Goal: Task Accomplishment & Management: Complete application form

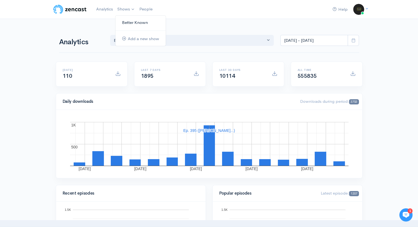
click at [124, 21] on link "Better Known" at bounding box center [141, 23] width 50 height 10
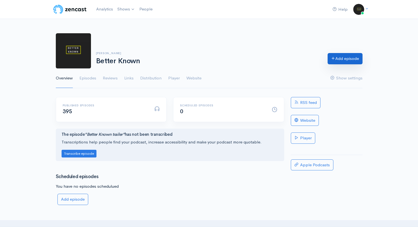
click at [355, 61] on link "Add episode" at bounding box center [345, 58] width 35 height 11
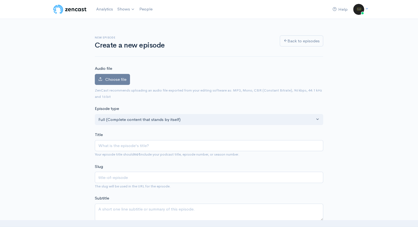
click at [132, 143] on input "Title" at bounding box center [209, 145] width 229 height 11
type input "A"
type input "a"
type input "An"
type input "an"
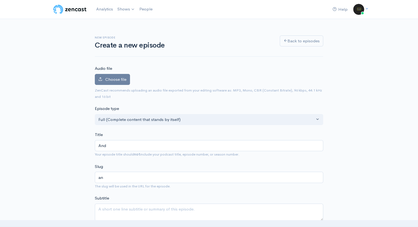
type input "[PERSON_NAME]"
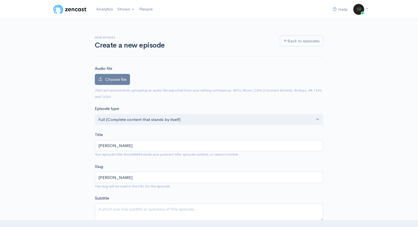
type input "[PERSON_NAME]-re"
type input "[PERSON_NAME]"
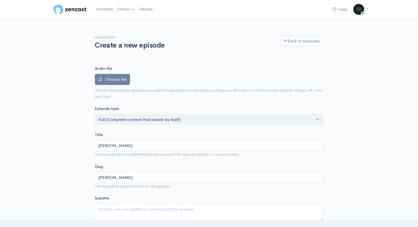
type input "[PERSON_NAME] s"
type input "[PERSON_NAME]-s"
type input "[PERSON_NAME] spe"
type input "[PERSON_NAME]-spe"
type input "[PERSON_NAME] spea"
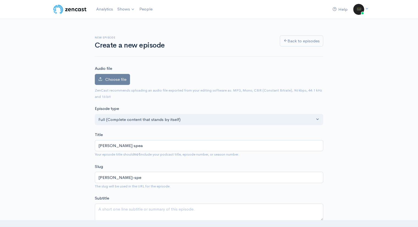
type input "[PERSON_NAME]-spea"
type input "[PERSON_NAME] speaks"
type input "[PERSON_NAME]-speak"
type input "[PERSON_NAME] speaks"
type input "[PERSON_NAME]-speaks"
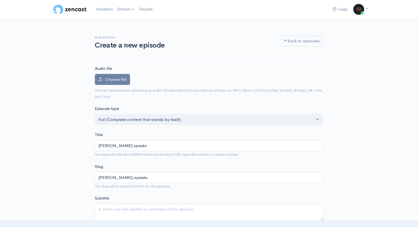
type input "[PERSON_NAME] speaks n"
type input "[PERSON_NAME]-speaks-n"
type input "[PERSON_NAME] speaks ne"
type input "[PERSON_NAME]-speaks-ne"
type input "[PERSON_NAME] speaks neg"
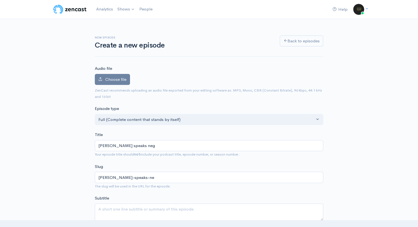
type input "[PERSON_NAME]-speaks-neg"
type input "[PERSON_NAME] speaks negat"
type input "[PERSON_NAME]-speaks-negat"
type input "[PERSON_NAME] speaks negati"
type input "[PERSON_NAME]-speaks-negati"
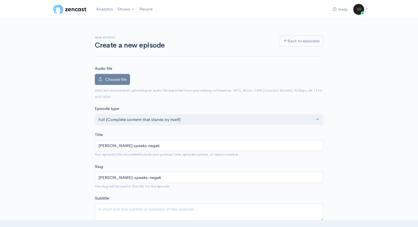
type input "[PERSON_NAME] speaks negativ"
type input "[PERSON_NAME]-speaks-negativ"
type input "[PERSON_NAME] speaks negativel"
type input "[PERSON_NAME]-speaks-negativel"
type input "[PERSON_NAME] speaks negatively"
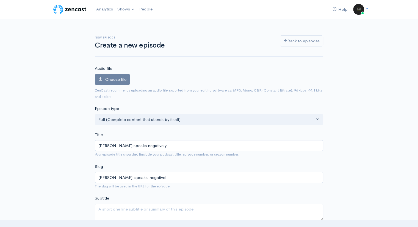
type input "[PERSON_NAME]-speaks-negatively"
type input "[PERSON_NAME] speaks negatively ab"
type input "[PERSON_NAME]-speaks-negatively-ab"
type input "[PERSON_NAME] speaks negatively about"
type input "[PERSON_NAME]-speaks-negatively-about"
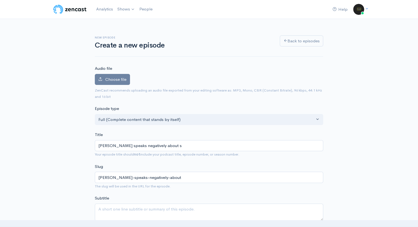
type input "[PERSON_NAME] speaks negatively about si"
type input "[PERSON_NAME]-speaks-negatively-about-si"
type input "[PERSON_NAME] speaks negatively about six"
type input "[PERSON_NAME]-speaks-negatively-about-six"
type input "[PERSON_NAME] speaks negatively about six fi"
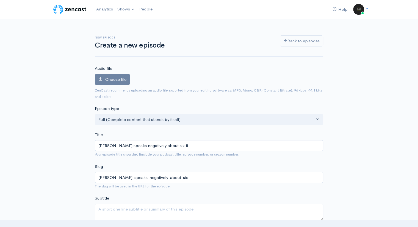
type input "[PERSON_NAME]-speaks-negatively-about-six-fi"
type input "[PERSON_NAME] speaks negatively about six fil"
type input "[PERSON_NAME]-speaks-negatively-about-six-fil"
type input "[PERSON_NAME] speaks negatively about six films"
type input "[PERSON_NAME]-speaks-negatively-about-six-films"
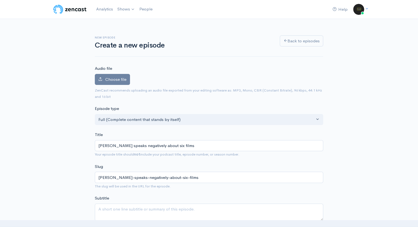
type input "[PERSON_NAME] speaks negatively about six films"
click at [106, 77] on span "Choose file" at bounding box center [115, 79] width 21 height 5
click at [0, 0] on input "Choose file" at bounding box center [0, 0] width 0 height 0
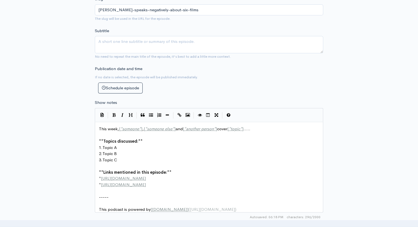
scroll to position [2, 0]
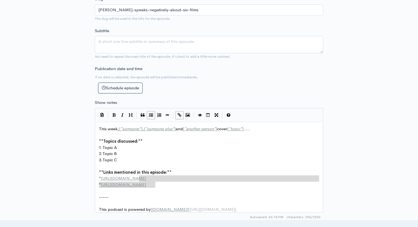
type textarea "This week, [*someone*], [*someone else*] and [*another person*] cover [*topic*]…"
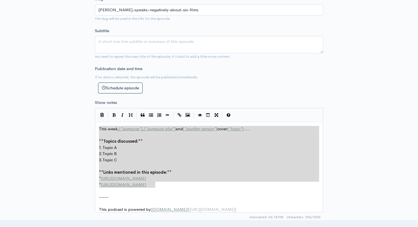
drag, startPoint x: 160, startPoint y: 187, endPoint x: 94, endPoint y: 126, distance: 90.2
click at [94, 126] on div "New episode Create a new episode Back to episodes Audio file Choose file [PERSO…" at bounding box center [209, 108] width 235 height 577
paste textarea
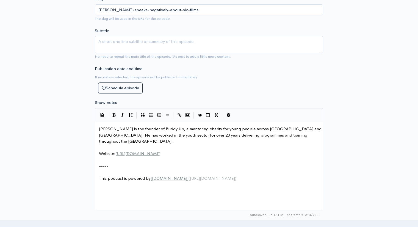
click at [140, 145] on pre "​" at bounding box center [211, 148] width 227 height 6
type textarea "You can find out more at"
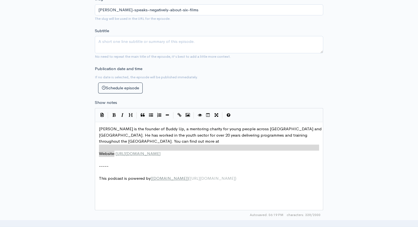
type textarea "Website:"
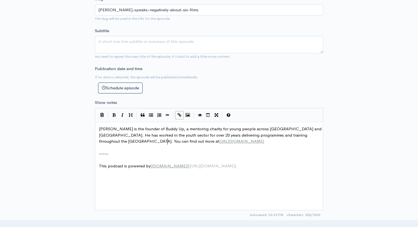
type textarea "."
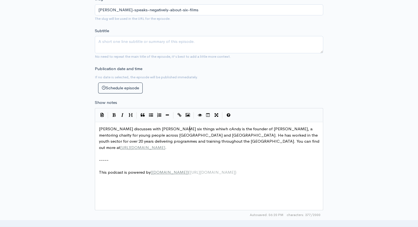
type textarea "[PERSON_NAME] discusses with [PERSON_NAME] six things whiwh ch"
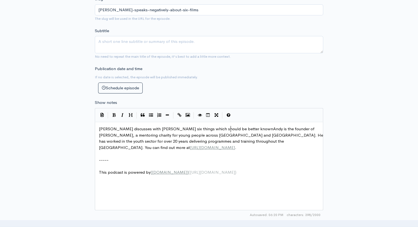
type textarea "ch should be better known."
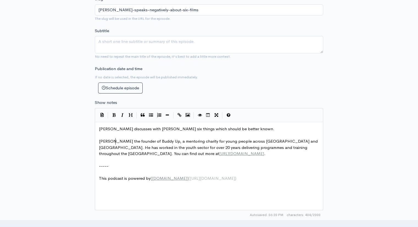
scroll to position [2, 9]
type textarea "[PERSON_NAME]"
click at [176, 152] on pre "[PERSON_NAME] is the founder of Buddy Up, a mentoring charity for young people …" at bounding box center [211, 147] width 227 height 19
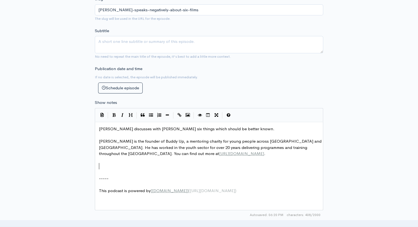
paste textarea "1"
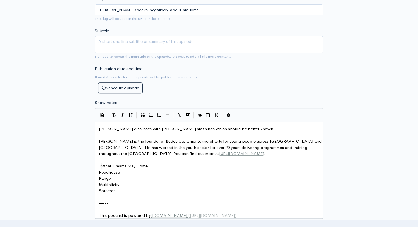
type textarea "1."
type textarea "2."
type textarea "3."
type textarea "4."
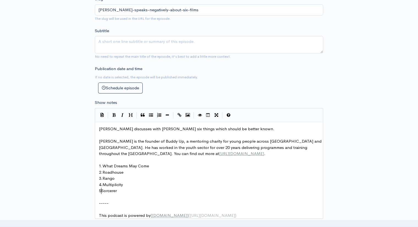
type textarea "5."
drag, startPoint x: 152, startPoint y: 166, endPoint x: 105, endPoint y: 165, distance: 46.8
type textarea "What Dreams May Come"
paste textarea
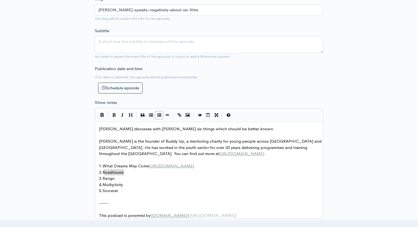
type textarea "Roadhouse"
paste textarea
type textarea "Rango"
paste textarea
type textarea "Multiplicity"
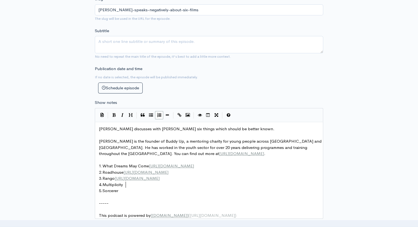
paste textarea
click at [126, 191] on pre "5. Sorcerer" at bounding box center [211, 191] width 227 height 6
paste textarea
type textarea "6."
type textarea "THe"
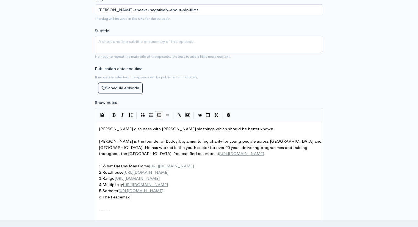
scroll to position [2, 28]
type textarea "The Peacemaker"
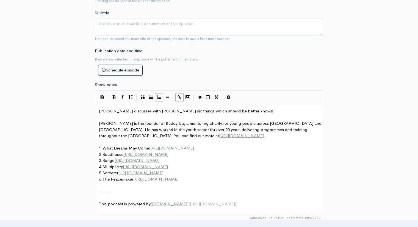
scroll to position [217, 0]
click at [249, 108] on pre "[PERSON_NAME] discusses with [PERSON_NAME] six things which should be better kn…" at bounding box center [211, 111] width 227 height 6
click at [163, 109] on span "[PERSON_NAME] discusses with [PERSON_NAME] six things which should be better kn…" at bounding box center [187, 110] width 176 height 5
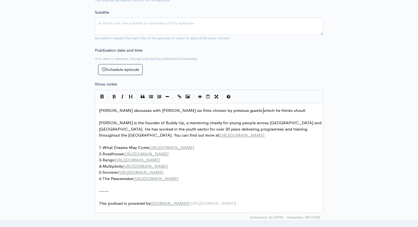
type textarea "films chosen by previous guests which he thinks shoultn"
type textarea "d dnot"
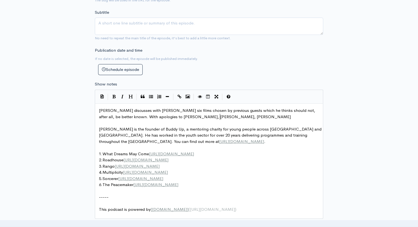
scroll to position [2, 166]
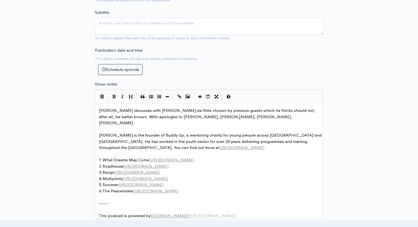
type textarea "not, after all, be better known. With apologies to [PERSON_NAME], [PERSON_NAME]…"
type textarea "igginbotham and [PERSON_NAME]."
click at [198, 117] on span "[PERSON_NAME] discusses with [PERSON_NAME] six films chosen by previous guests …" at bounding box center [208, 117] width 218 height 18
type textarea "[PERSON_NAME],"
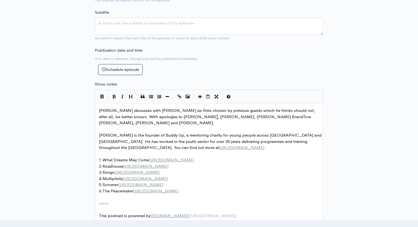
scroll to position [2, 21]
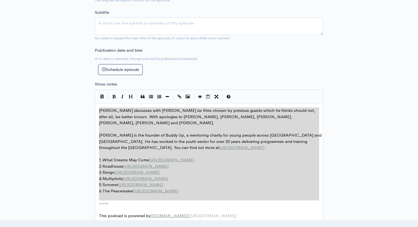
type textarea "[PERSON_NAME] discusses with [PERSON_NAME] six films chosen by previous guests …"
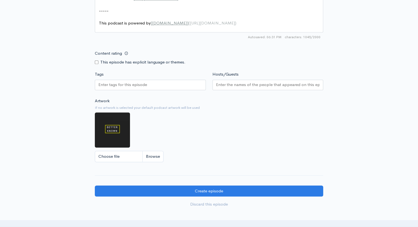
scroll to position [417, 0]
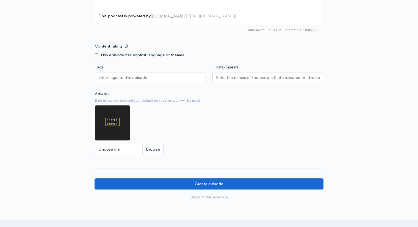
click at [261, 188] on input "Create episode" at bounding box center [209, 184] width 229 height 11
